Goal: Task Accomplishment & Management: Manage account settings

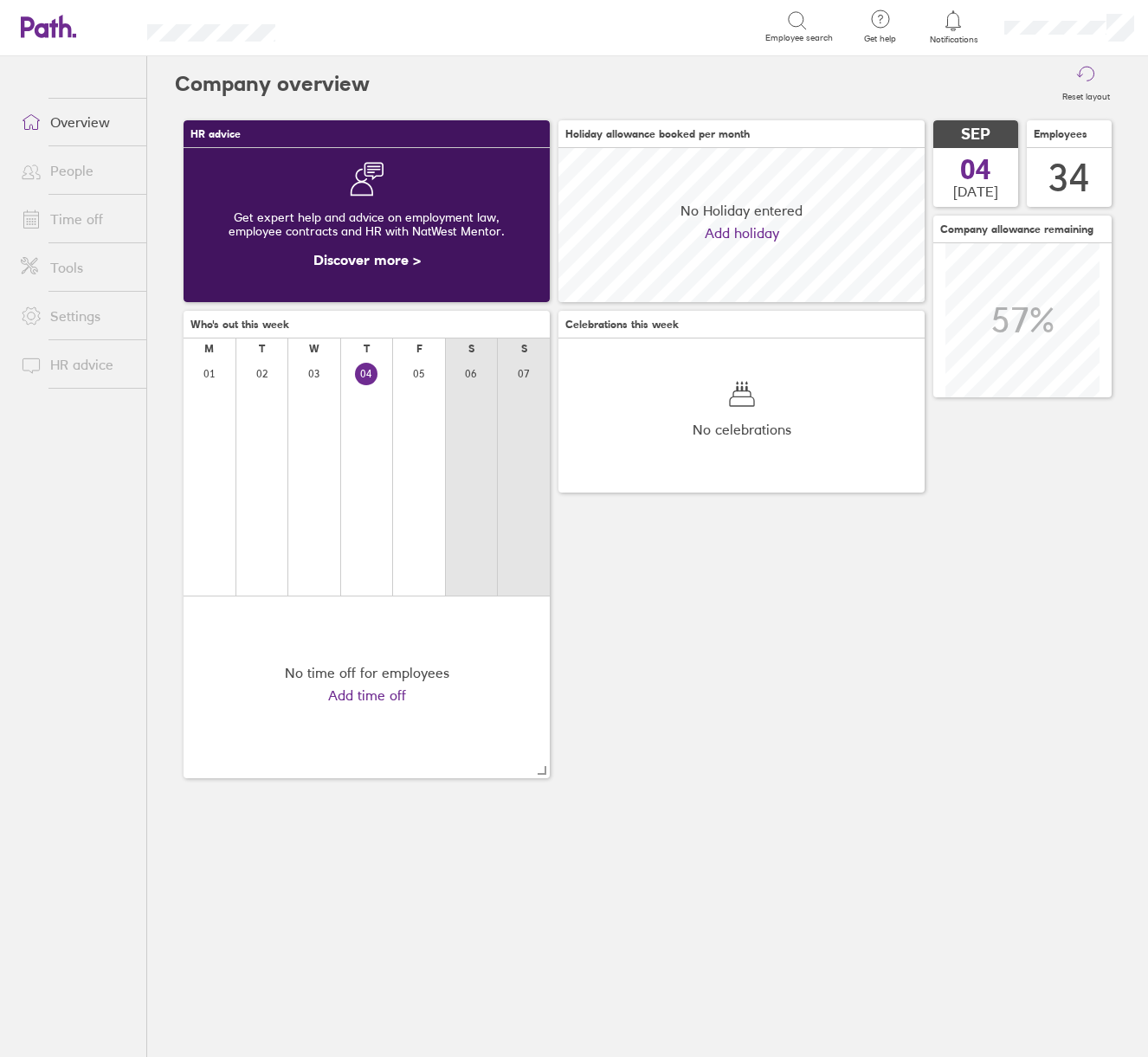
scroll to position [155, 366]
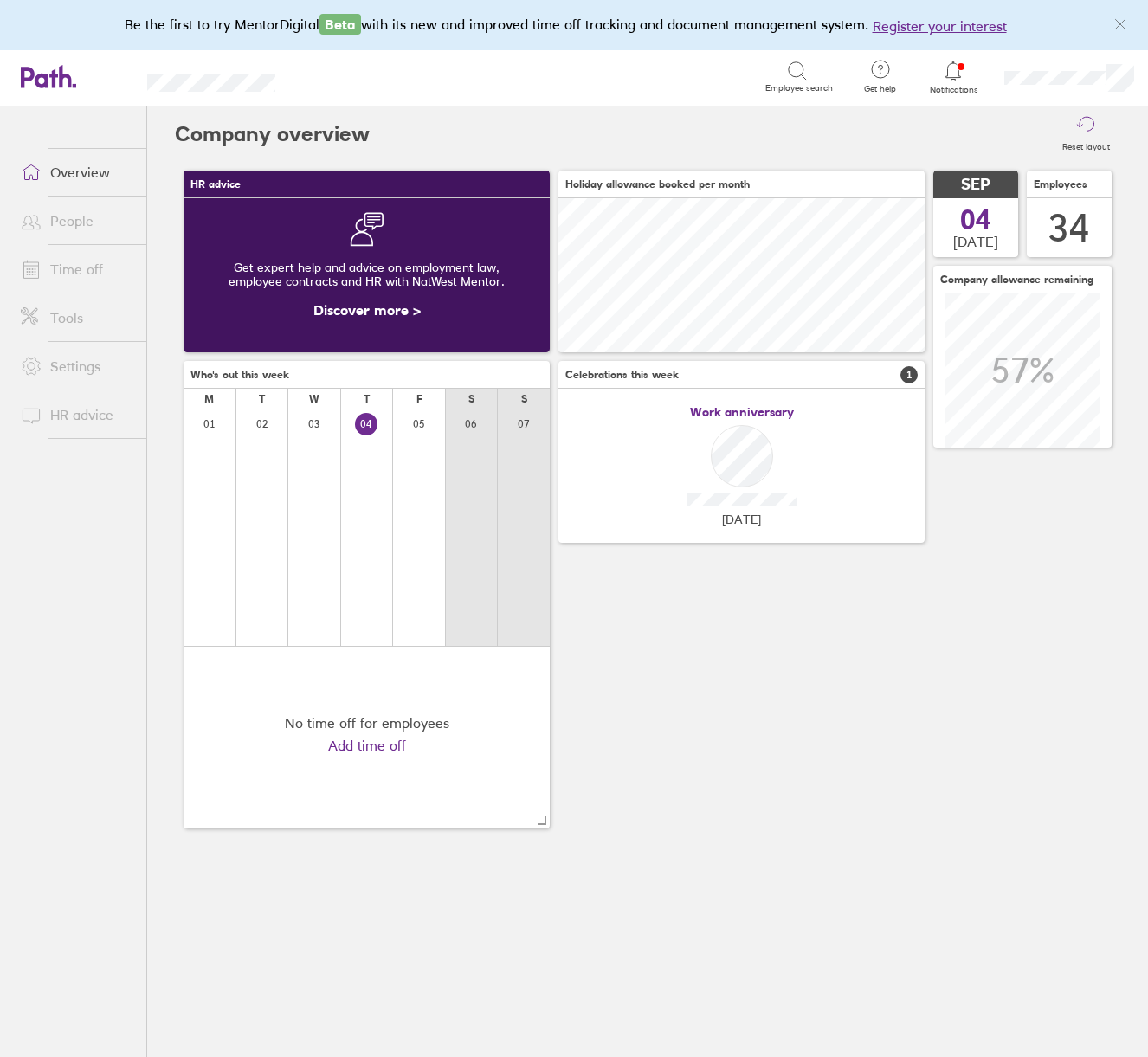
click at [68, 265] on link "Time off" at bounding box center [76, 269] width 140 height 34
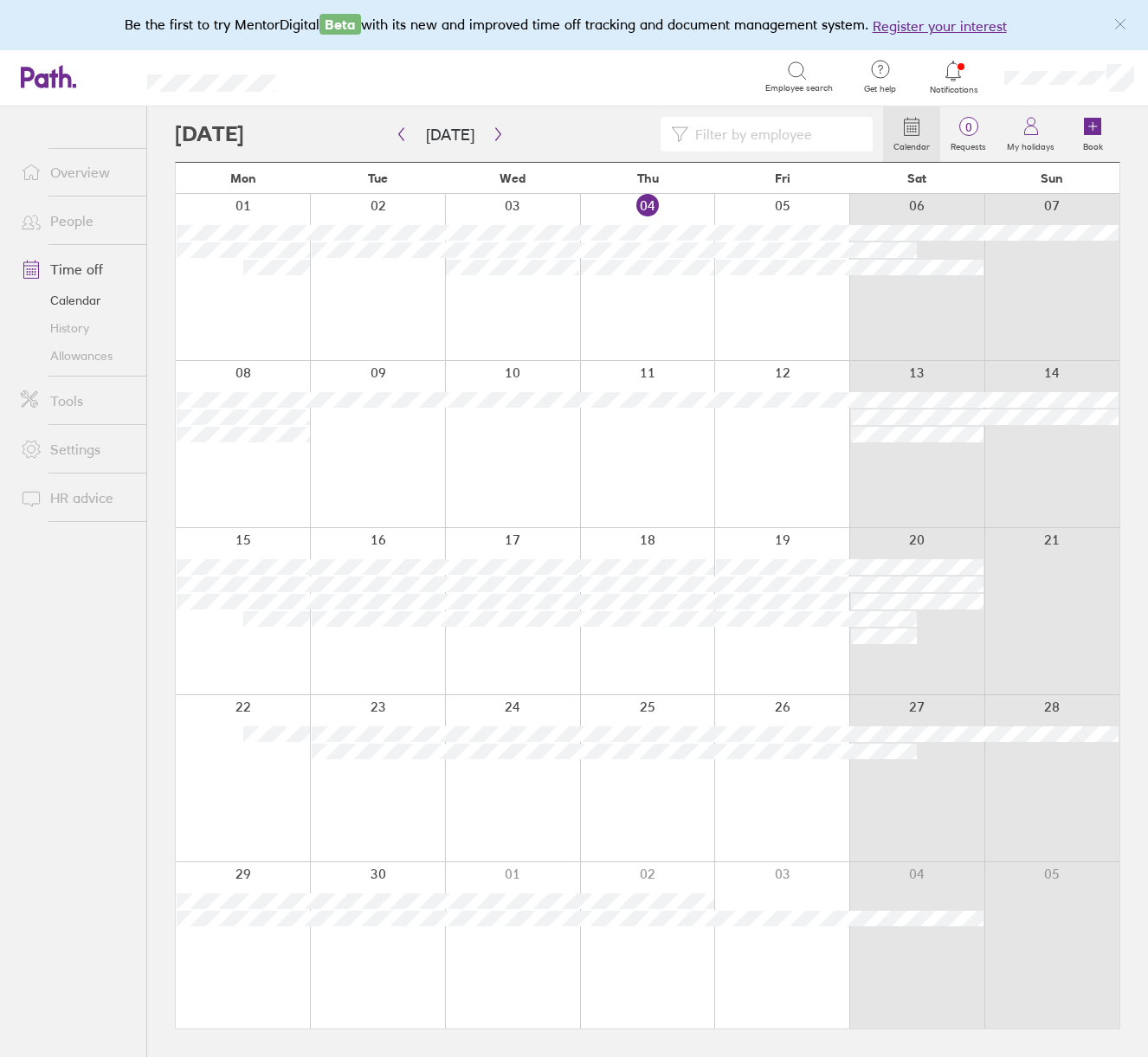
click at [765, 134] on input at bounding box center [775, 133] width 174 height 33
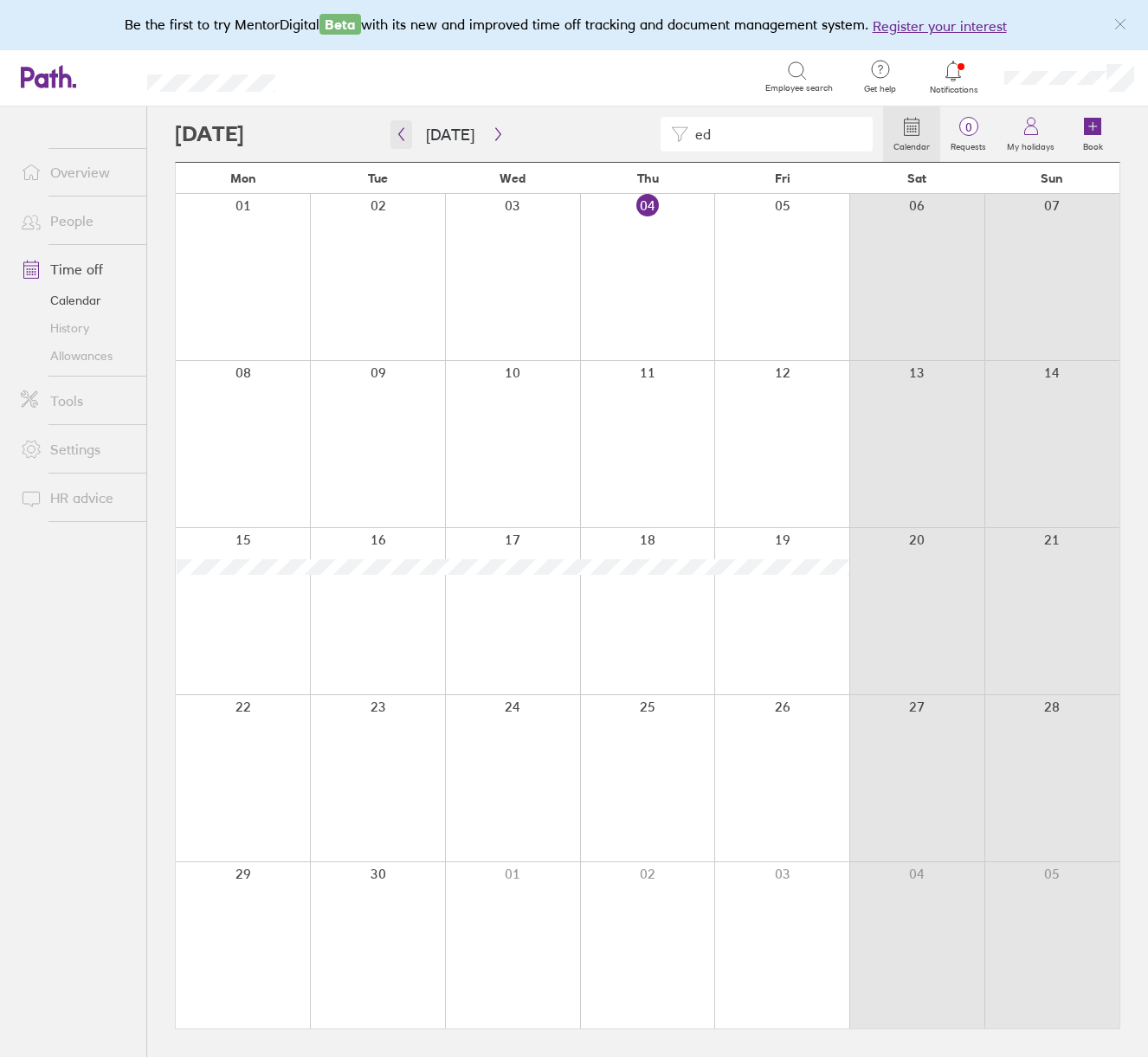
type input "ed"
click at [407, 138] on icon "button" at bounding box center [401, 134] width 13 height 14
click at [398, 136] on icon "button" at bounding box center [401, 134] width 13 height 14
click at [402, 138] on icon "button" at bounding box center [401, 134] width 13 height 14
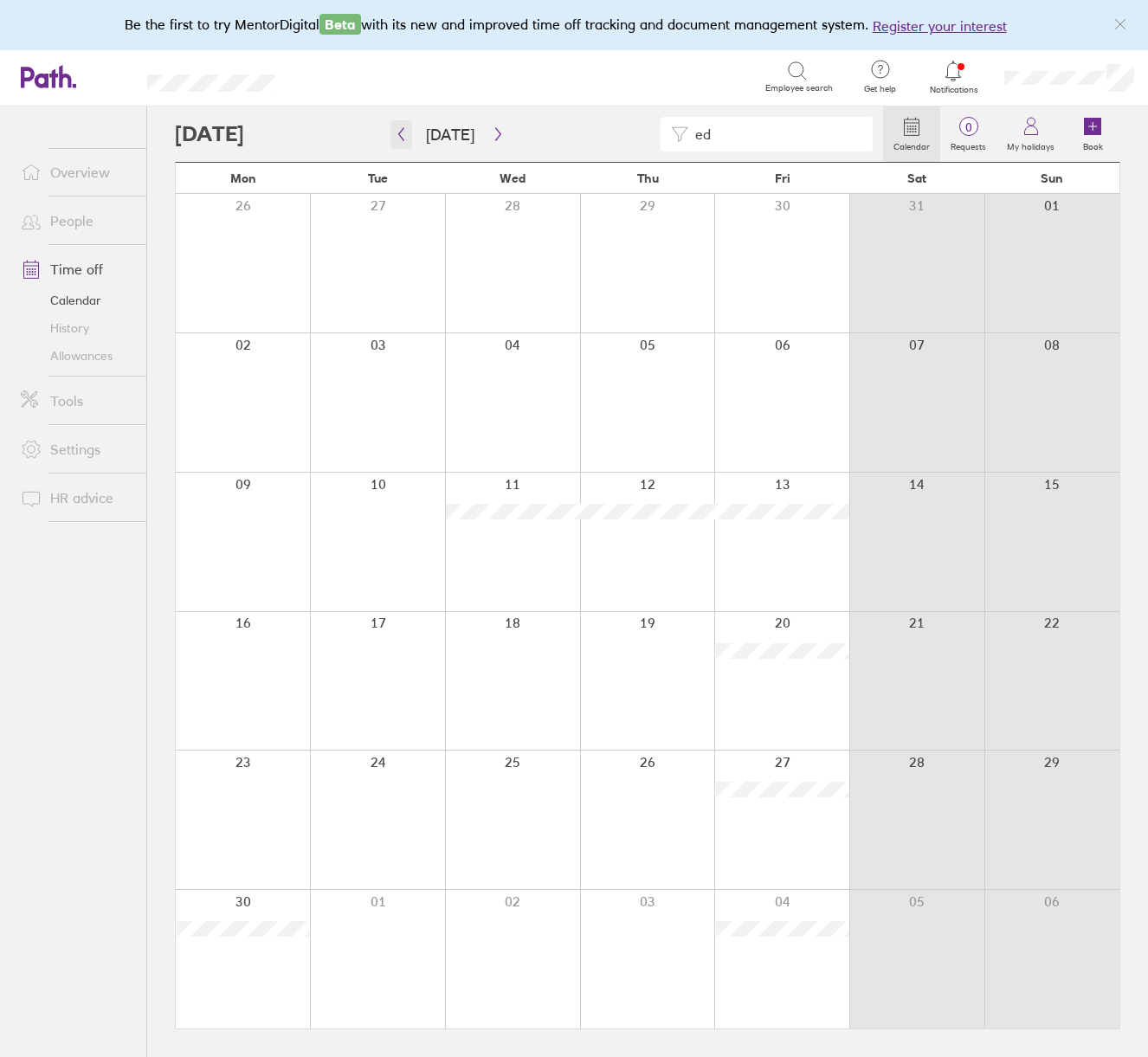
click at [398, 133] on icon "button" at bounding box center [401, 134] width 13 height 14
